Goal: Task Accomplishment & Management: Manage account settings

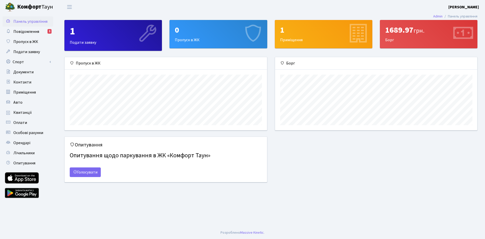
scroll to position [73, 202]
click at [37, 34] on span "Повідомлення" at bounding box center [26, 32] width 26 height 6
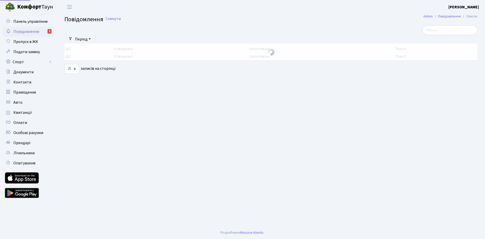
select select "25"
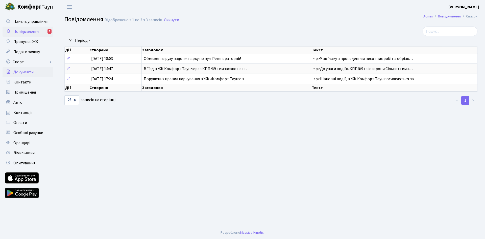
click at [30, 72] on span "Документи" at bounding box center [23, 72] width 20 height 6
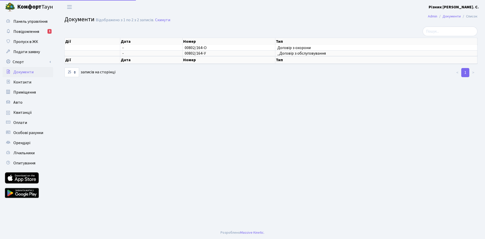
select select "25"
click at [27, 51] on span "Подати заявку" at bounding box center [26, 52] width 27 height 6
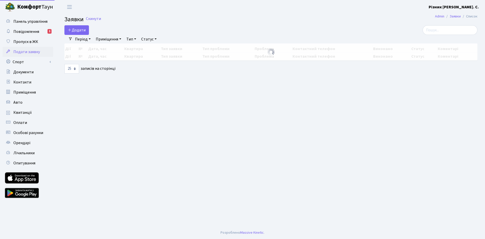
select select "25"
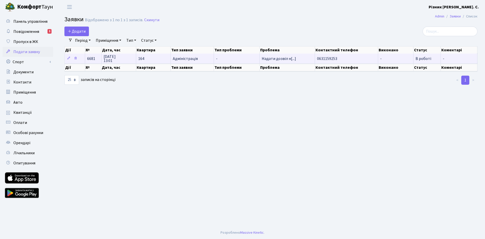
click at [192, 60] on span "Адміністрація" at bounding box center [192, 59] width 39 height 4
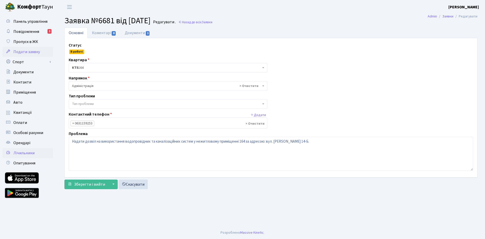
click at [22, 154] on span "Лічильники" at bounding box center [23, 153] width 21 height 6
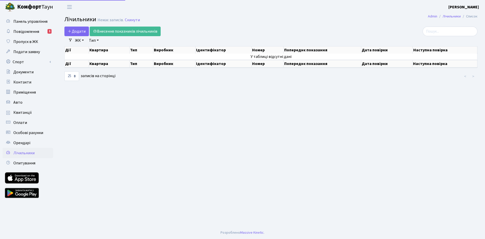
select select "25"
click at [76, 30] on span "Додати" at bounding box center [77, 32] width 18 height 6
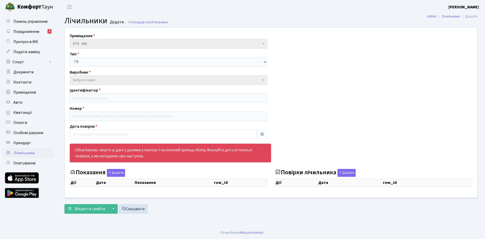
click at [86, 84] on span "Вибрати запис" at bounding box center [169, 80] width 198 height 10
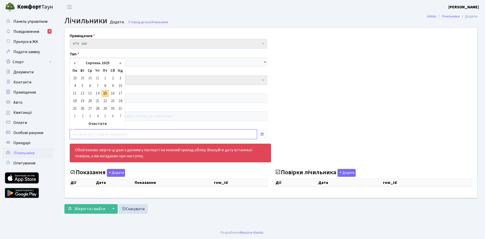
click at [90, 139] on input "text" at bounding box center [163, 134] width 187 height 10
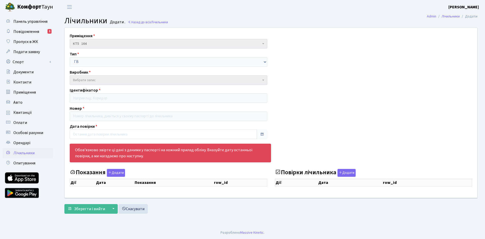
click at [318, 101] on div "Приміщення КТ5 164 КТ5 164 Тип ГВ ХВ ЕЕ ОПАЛ Виробник - CE303-U A S36 146 Gamma…" at bounding box center [271, 113] width 420 height 170
click at [346, 172] on button "Додати" at bounding box center [346, 173] width 18 height 8
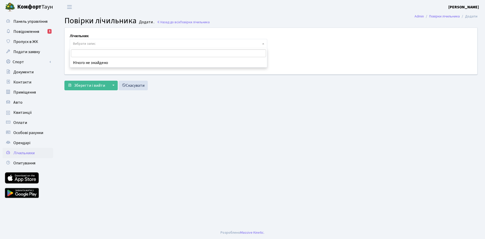
click at [96, 44] on span "Вибрати запис" at bounding box center [167, 43] width 188 height 5
click at [99, 43] on span "Вибрати запис" at bounding box center [167, 43] width 188 height 5
click at [159, 22] on link "Назад до всіх Повірки лічильника" at bounding box center [183, 22] width 53 height 5
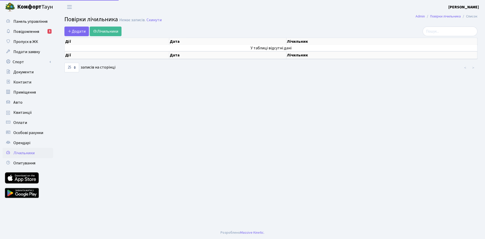
select select "25"
click at [29, 152] on span "Лічильники" at bounding box center [23, 153] width 21 height 6
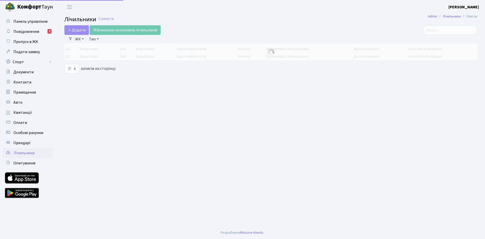
select select "25"
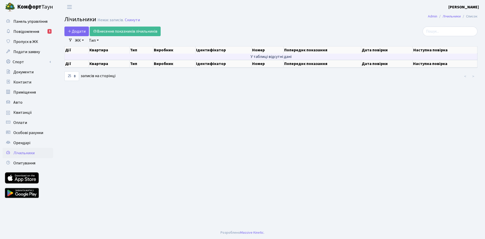
click at [181, 55] on td "У таблиці відсутні дані" at bounding box center [271, 57] width 413 height 6
click at [183, 59] on td "У таблиці відсутні дані" at bounding box center [271, 57] width 413 height 6
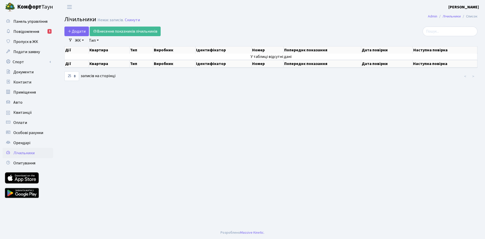
click at [180, 52] on th "Виробник" at bounding box center [174, 49] width 42 height 7
click at [78, 31] on span "Додати" at bounding box center [77, 32] width 18 height 6
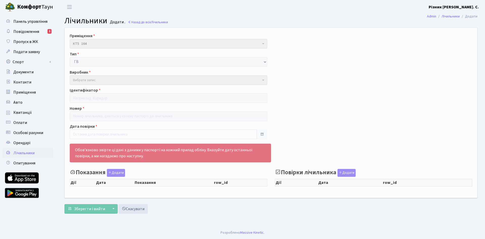
click at [276, 173] on icon at bounding box center [278, 172] width 6 height 6
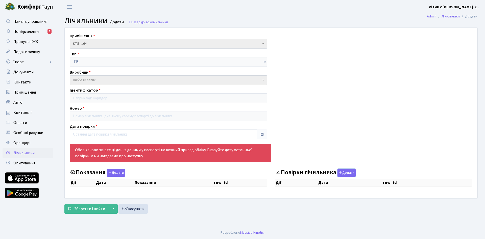
click at [337, 173] on button "Додати" at bounding box center [346, 173] width 18 height 8
click at [278, 172] on icon at bounding box center [278, 172] width 6 height 6
click at [337, 172] on button "Додати" at bounding box center [346, 173] width 18 height 8
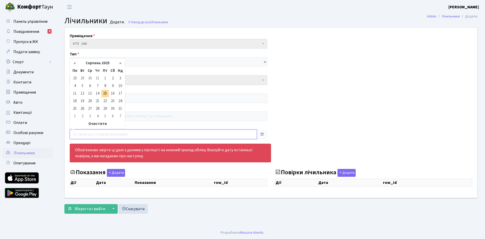
click at [124, 135] on input "text" at bounding box center [163, 134] width 187 height 10
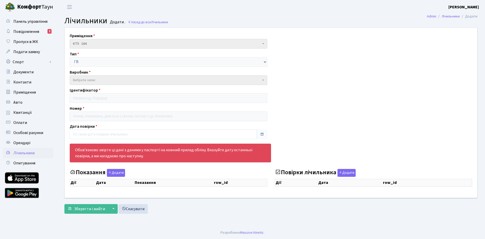
click at [308, 98] on div "Приміщення КТ5 164 КТ5 164 Тип ГВ ХВ ЕЕ ОПАЛ Виробник - CE303-U A S36 146 Gamma…" at bounding box center [271, 113] width 420 height 170
click at [86, 81] on span "Вибрати запис" at bounding box center [84, 80] width 23 height 5
click at [114, 174] on button "Додати" at bounding box center [116, 173] width 18 height 8
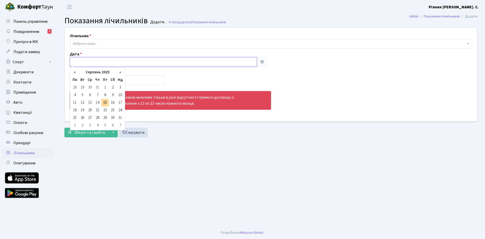
click at [100, 63] on input "text" at bounding box center [163, 62] width 187 height 10
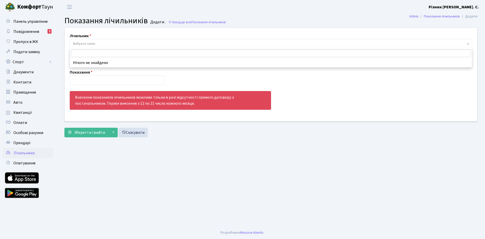
click at [106, 47] on span "Вибрати запис" at bounding box center [271, 44] width 402 height 10
click at [312, 208] on main "Admin Показання лічильників Додати Показання лічильників Додати . Назад до всіх…" at bounding box center [271, 120] width 428 height 212
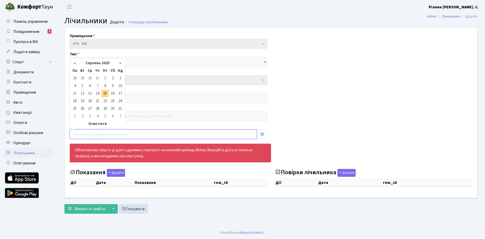
click at [85, 132] on input "text" at bounding box center [163, 134] width 187 height 10
click at [327, 82] on div "Приміщення КТ5 164 КТ5 164 Тип ГВ ХВ ЕЕ ОПАЛ Виробник - CE303-U A S36 146 Gamma…" at bounding box center [271, 113] width 420 height 170
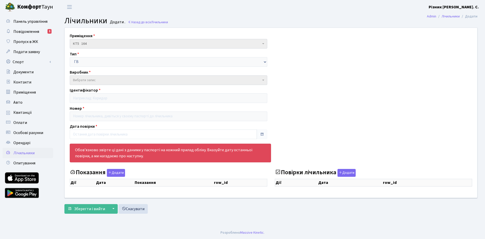
click at [113, 21] on small "Додати ." at bounding box center [117, 22] width 16 height 5
click at [131, 79] on span "Вибрати запис" at bounding box center [167, 80] width 188 height 5
click at [32, 33] on span "Повідомлення" at bounding box center [26, 32] width 26 height 6
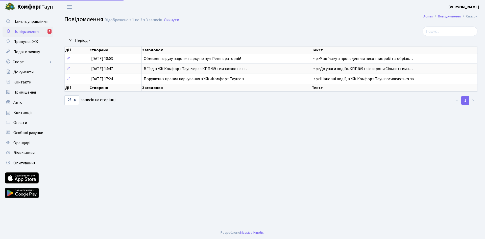
select select "25"
click at [29, 114] on span "Квитанції" at bounding box center [22, 113] width 18 height 6
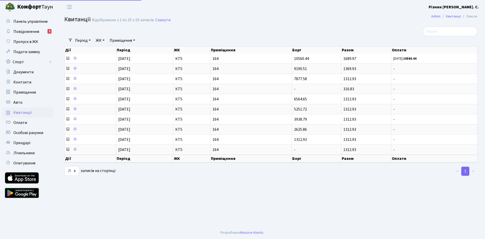
select select "25"
click at [31, 152] on span "Лічильники" at bounding box center [23, 153] width 21 height 6
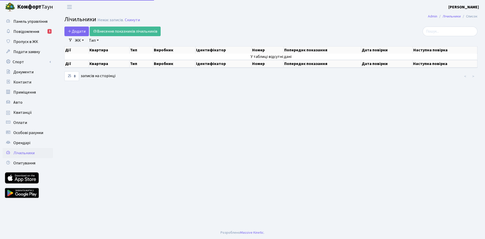
select select "25"
click at [20, 124] on span "Оплати" at bounding box center [20, 123] width 14 height 6
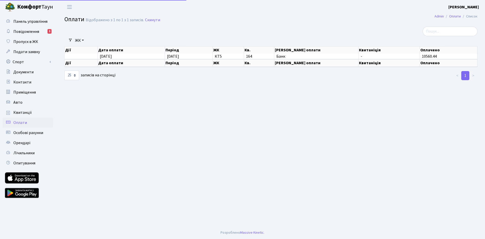
select select "25"
click at [29, 10] on b "Комфорт" at bounding box center [29, 7] width 24 height 8
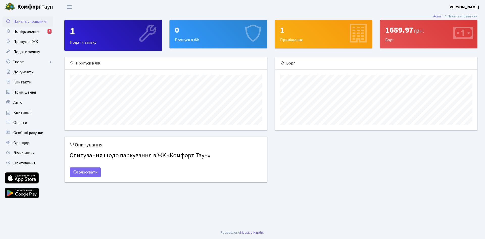
scroll to position [73, 202]
click at [90, 42] on div "1 Подати заявку" at bounding box center [113, 35] width 97 height 30
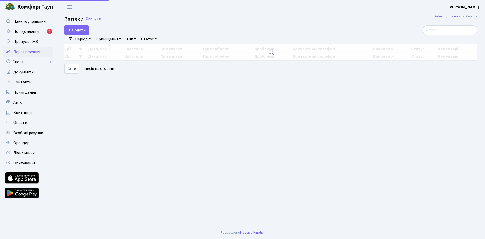
select select "25"
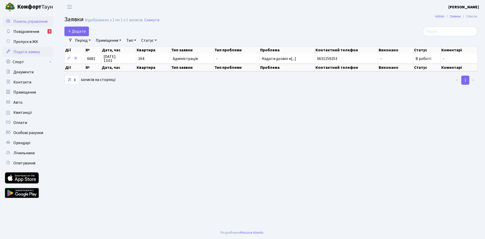
click at [26, 24] on span "Панель управління" at bounding box center [30, 22] width 34 height 6
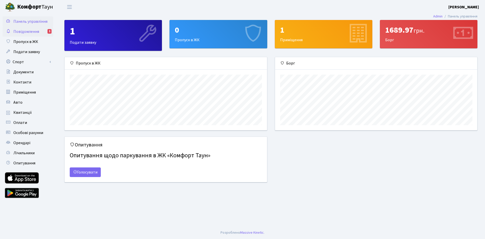
scroll to position [73, 202]
